Goal: Task Accomplishment & Management: Manage account settings

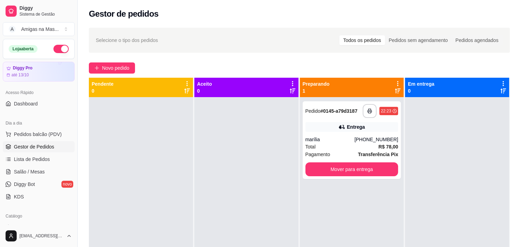
scroll to position [15, 0]
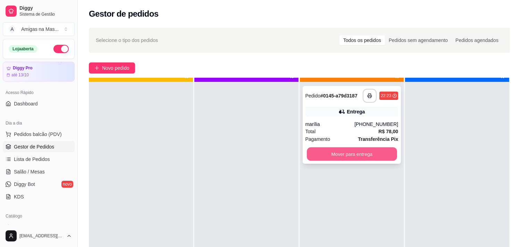
click at [355, 154] on button "Mover para entrega" at bounding box center [352, 154] width 90 height 14
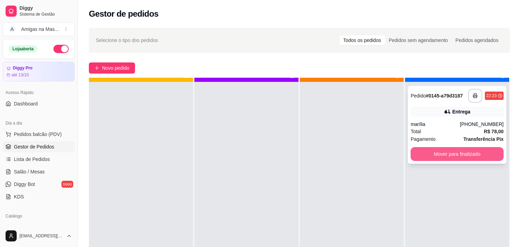
click at [424, 157] on button "Mover para finalizado" at bounding box center [457, 154] width 93 height 14
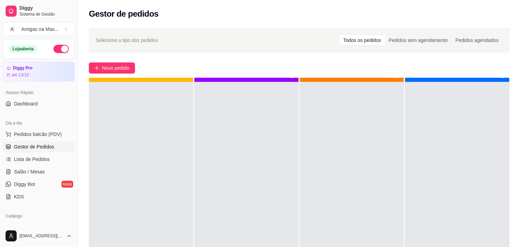
click at [276, 84] on div at bounding box center [246, 205] width 104 height 247
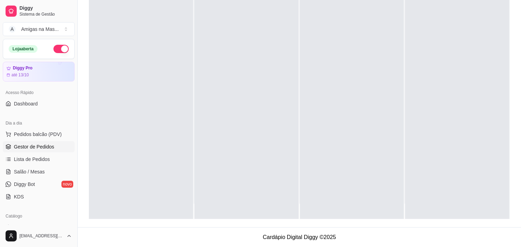
scroll to position [19, 0]
click at [276, 84] on div at bounding box center [246, 95] width 104 height 247
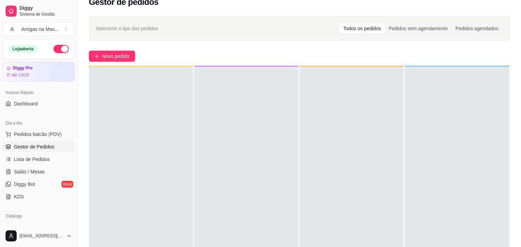
scroll to position [0, 0]
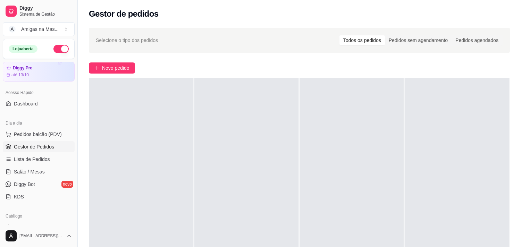
click at [35, 144] on span "Gestor de Pedidos" at bounding box center [34, 146] width 40 height 7
click at [31, 159] on span "Lista de Pedidos" at bounding box center [32, 159] width 36 height 7
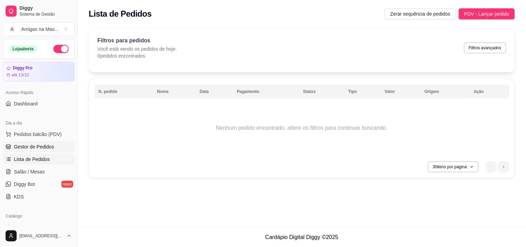
click at [19, 147] on span "Gestor de Pedidos" at bounding box center [34, 146] width 40 height 7
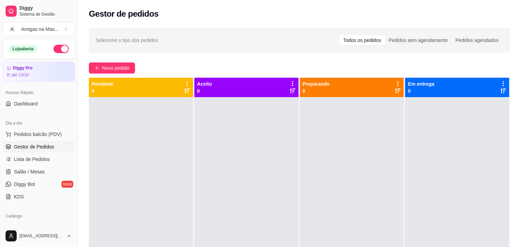
click at [3, 141] on link "Gestor de Pedidos" at bounding box center [39, 146] width 72 height 11
click at [19, 147] on span "Gestor de Pedidos" at bounding box center [34, 146] width 40 height 7
click at [3, 141] on link "Gestor de Pedidos" at bounding box center [39, 146] width 72 height 11
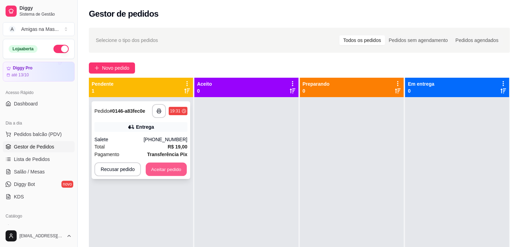
click at [164, 175] on button "Aceitar pedido" at bounding box center [166, 170] width 41 height 14
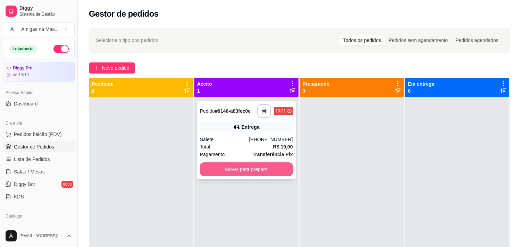
click at [240, 170] on button "Mover para preparo" at bounding box center [246, 169] width 93 height 14
click at [240, 170] on div "Mover para preparo" at bounding box center [246, 169] width 93 height 14
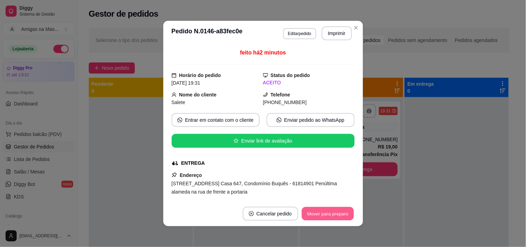
click at [324, 211] on button "Mover para preparo" at bounding box center [328, 214] width 52 height 14
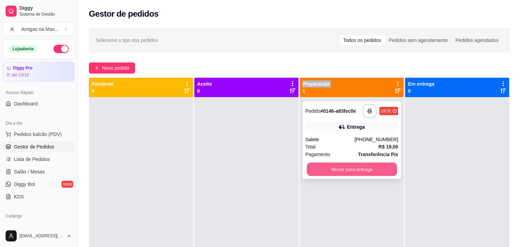
click at [359, 172] on button "Mover para entrega" at bounding box center [352, 170] width 90 height 14
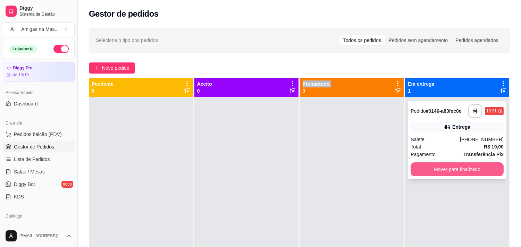
click at [455, 174] on button "Mover para finalizado" at bounding box center [457, 169] width 93 height 14
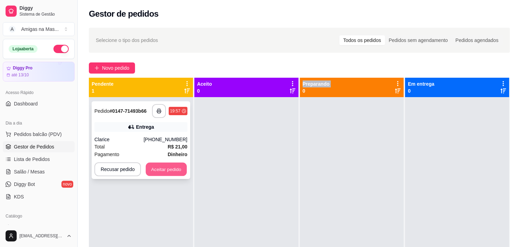
click at [154, 172] on button "Aceitar pedido" at bounding box center [166, 170] width 41 height 14
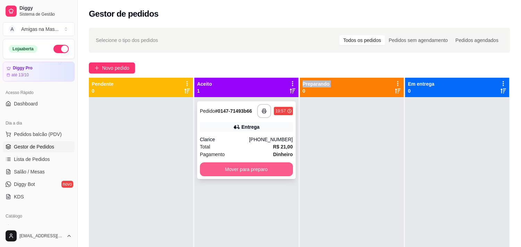
click at [231, 168] on button "Mover para preparo" at bounding box center [246, 169] width 93 height 14
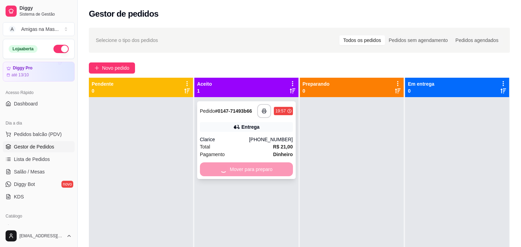
click at [223, 178] on div "**********" at bounding box center [246, 220] width 104 height 247
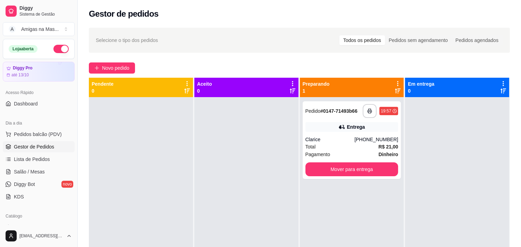
drag, startPoint x: 223, startPoint y: 180, endPoint x: 270, endPoint y: 182, distance: 46.9
click at [270, 182] on div at bounding box center [246, 220] width 104 height 247
click at [230, 141] on div at bounding box center [246, 220] width 104 height 247
click at [440, 40] on div "Pedidos sem agendamento" at bounding box center [418, 40] width 67 height 10
click at [385, 35] on input "Pedidos sem agendamento" at bounding box center [385, 35] width 0 height 0
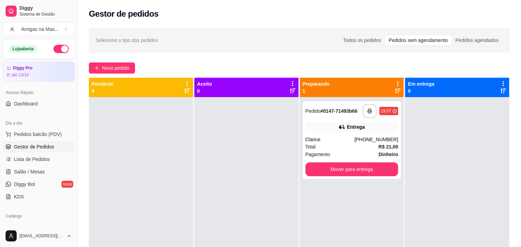
click at [477, 35] on div "Todos os pedidos Pedidos sem agendamento Pedidos agendados" at bounding box center [421, 40] width 164 height 11
click at [477, 36] on div "Pedidos agendados" at bounding box center [477, 40] width 51 height 10
click at [452, 35] on input "Pedidos agendados" at bounding box center [452, 35] width 0 height 0
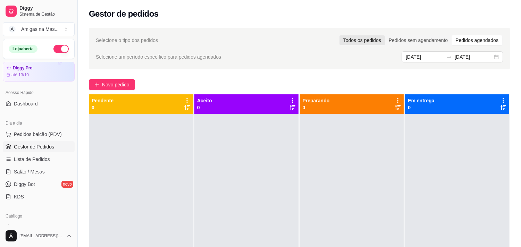
click at [367, 42] on div "Todos os pedidos" at bounding box center [361, 40] width 45 height 10
click at [339, 35] on input "Todos os pedidos" at bounding box center [339, 35] width 0 height 0
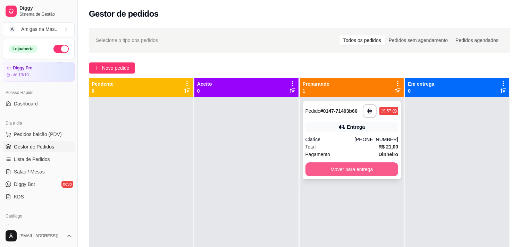
click at [383, 171] on button "Mover para entrega" at bounding box center [351, 169] width 93 height 14
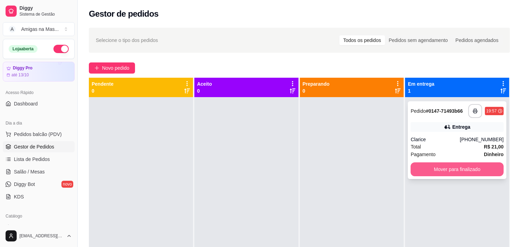
click at [431, 164] on button "Mover para finalizado" at bounding box center [457, 169] width 93 height 14
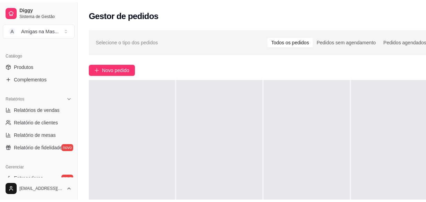
scroll to position [19, 0]
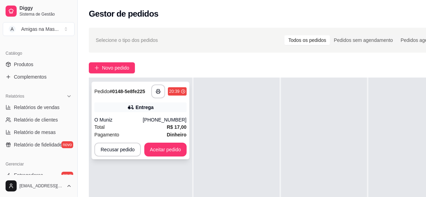
click at [165, 149] on button "Aceitar pedido" at bounding box center [165, 150] width 42 height 14
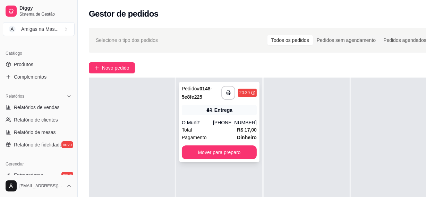
click at [208, 134] on div "Pagamento Dinheiro" at bounding box center [219, 138] width 75 height 8
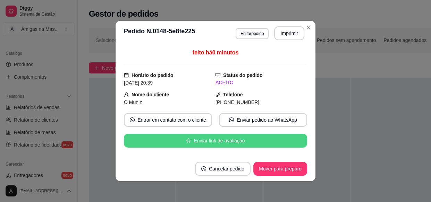
click at [306, 28] on div "Selecione o tipo dos pedidos Todos os pedidos Pedidos sem agendamento Pedidos a…" at bounding box center [263, 40] width 349 height 25
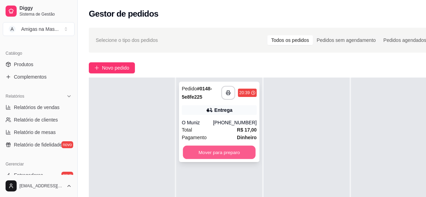
click at [226, 155] on button "Mover para preparo" at bounding box center [219, 153] width 73 height 14
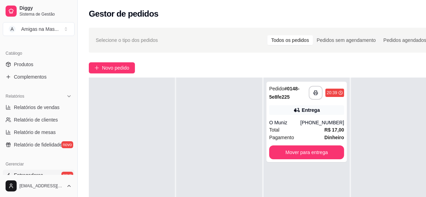
click at [62, 177] on link "Entregadores novo" at bounding box center [39, 175] width 72 height 11
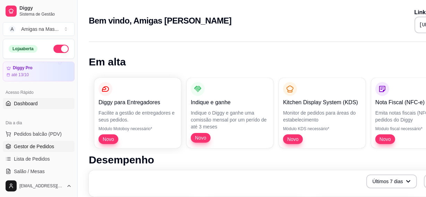
click at [45, 151] on link "Gestor de Pedidos" at bounding box center [39, 146] width 72 height 11
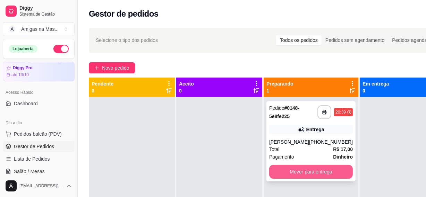
click at [303, 170] on button "Mover para entrega" at bounding box center [311, 172] width 84 height 14
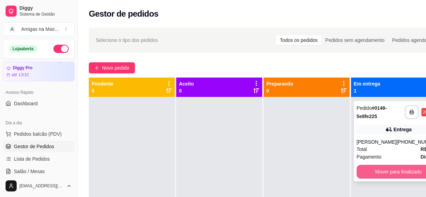
click at [387, 176] on button "Mover para finalizado" at bounding box center [399, 172] width 84 height 14
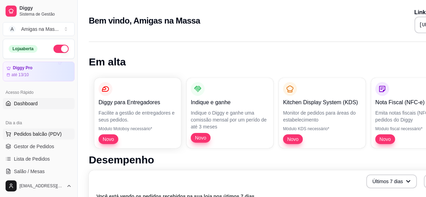
click at [38, 136] on span "Pedidos balcão (PDV)" at bounding box center [38, 134] width 48 height 7
click at [38, 144] on span "Gestor de Pedidos" at bounding box center [34, 146] width 40 height 7
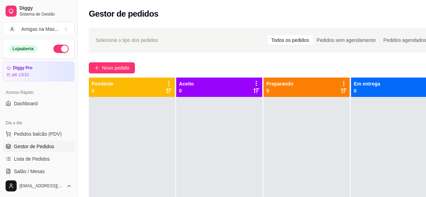
click at [3, 141] on link "Gestor de Pedidos" at bounding box center [39, 146] width 72 height 11
